Goal: Find contact information: Find contact information

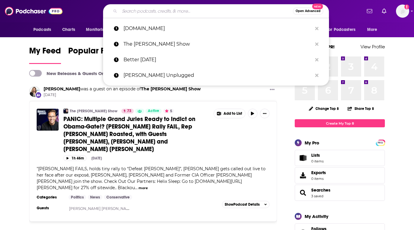
click at [152, 13] on input "Search podcasts, credits, & more..." at bounding box center [206, 11] width 173 height 10
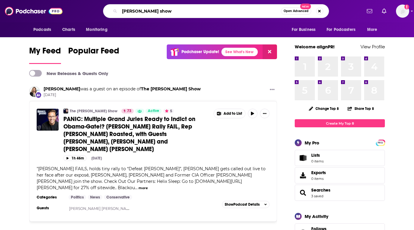
type input "[PERSON_NAME] show"
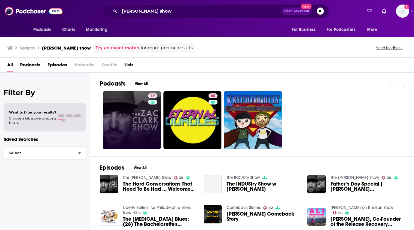
click at [122, 91] on link "39" at bounding box center [132, 120] width 58 height 58
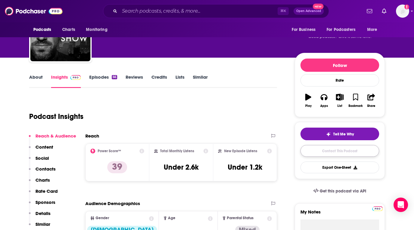
click at [323, 155] on link "Contact This Podcast" at bounding box center [340, 151] width 79 height 12
